Goal: Task Accomplishment & Management: Complete application form

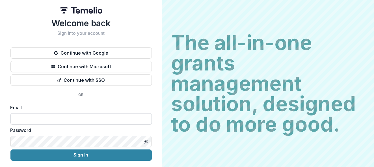
click at [25, 120] on input at bounding box center [80, 118] width 141 height 11
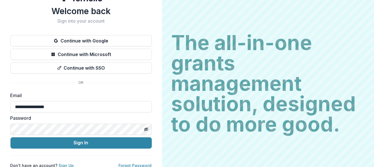
scroll to position [18, 0]
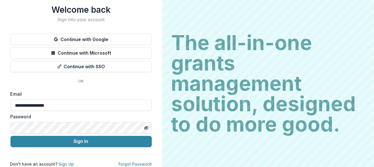
type input "**********"
click at [10, 136] on button "Sign In" at bounding box center [80, 141] width 141 height 11
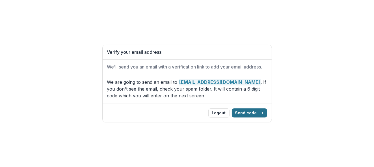
click at [251, 112] on button "Send code" at bounding box center [249, 112] width 35 height 9
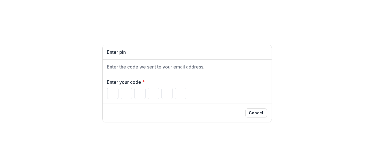
click at [109, 96] on input "Please enter your pin code" at bounding box center [112, 93] width 11 height 11
type input "*"
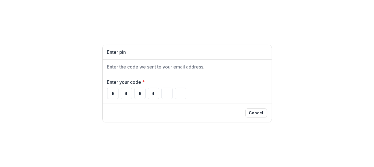
type input "*"
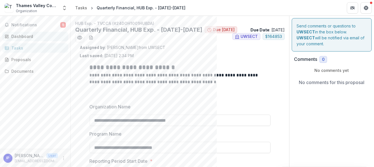
click at [28, 35] on div "Dashboard" at bounding box center [37, 36] width 52 height 6
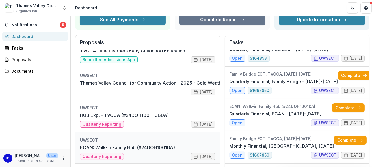
scroll to position [57, 0]
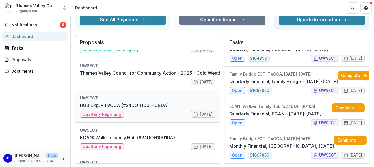
click at [90, 108] on link "HUB Exp. - TVCCA (#24DOH1001HUBDA)" at bounding box center [124, 105] width 89 height 7
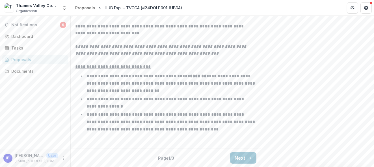
scroll to position [184, 0]
click at [243, 152] on button "Next" at bounding box center [243, 157] width 26 height 11
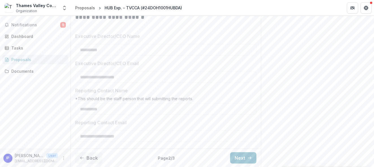
scroll to position [410, 0]
click at [244, 156] on button "Next" at bounding box center [243, 157] width 26 height 11
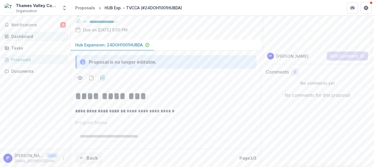
click at [18, 36] on div "Dashboard" at bounding box center [37, 36] width 52 height 6
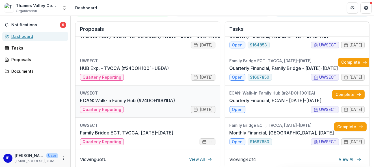
scroll to position [98, 0]
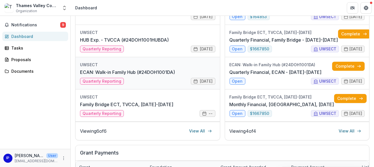
click at [87, 75] on link "ECAN: Walk-in Family Hub (#24DOH1001DA)" at bounding box center [127, 72] width 95 height 7
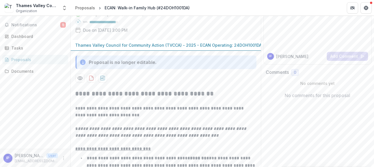
scroll to position [57, 0]
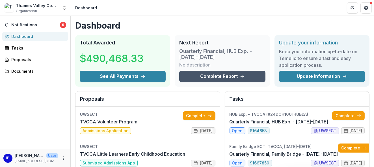
click at [225, 73] on link "Complete Report" at bounding box center [222, 76] width 86 height 11
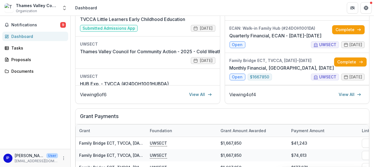
scroll to position [141, 0]
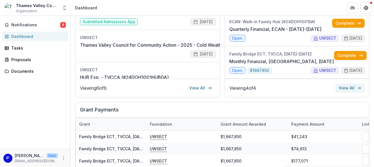
click at [342, 87] on link "View All" at bounding box center [349, 87] width 29 height 9
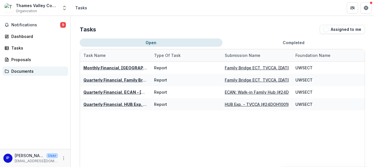
click at [25, 71] on div "Documents" at bounding box center [37, 71] width 52 height 6
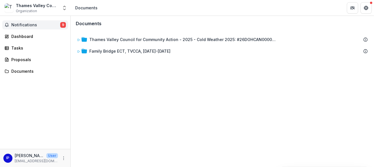
click at [16, 23] on span "Notifications" at bounding box center [35, 25] width 49 height 5
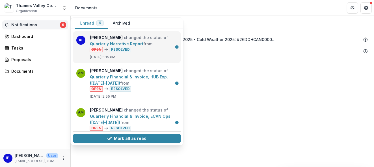
click at [143, 41] on link "Quarterly Narrative Report" at bounding box center [116, 43] width 53 height 5
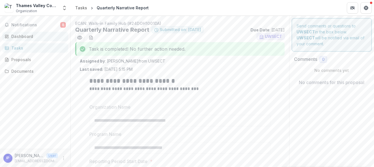
click at [22, 37] on div "Dashboard" at bounding box center [37, 36] width 52 height 6
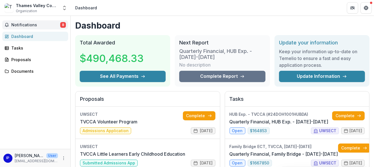
click at [61, 25] on span "8" at bounding box center [63, 25] width 6 height 6
click at [48, 103] on div "Notifications 8 Unread 8 Archived AM [PERSON_NAME] changed the status of Quarte…" at bounding box center [35, 82] width 70 height 133
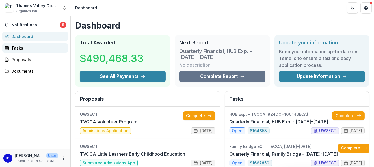
click at [10, 47] on link "Tasks" at bounding box center [35, 47] width 66 height 9
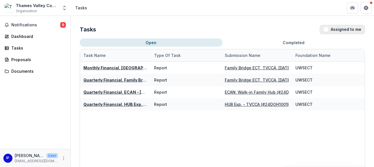
click at [323, 30] on span "button" at bounding box center [325, 29] width 5 height 5
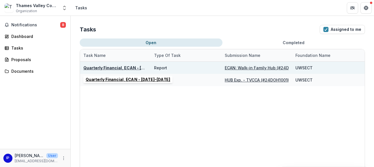
click at [92, 67] on u "Quarterly Financial, ECAN - [DATE]-[DATE]" at bounding box center [126, 67] width 86 height 5
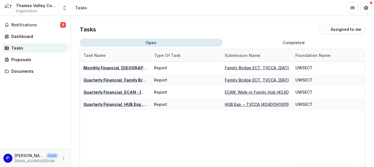
click at [14, 47] on div "Tasks" at bounding box center [37, 48] width 52 height 6
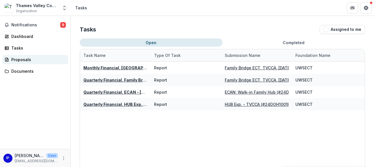
click at [24, 60] on div "Proposals" at bounding box center [37, 60] width 52 height 6
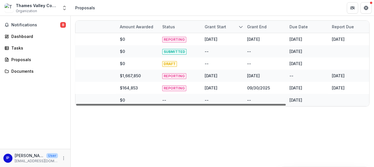
scroll to position [0, 116]
drag, startPoint x: 253, startPoint y: 105, endPoint x: 355, endPoint y: 113, distance: 101.7
click at [286, 105] on div at bounding box center [181, 105] width 210 height 2
